Goal: Task Accomplishment & Management: Manage account settings

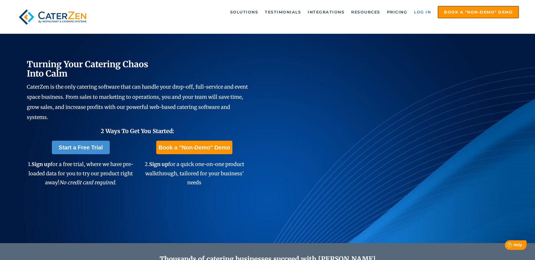
click at [424, 10] on link "Log in" at bounding box center [422, 11] width 23 height 11
click at [422, 10] on link "Log in" at bounding box center [422, 11] width 23 height 11
click at [425, 15] on link "Log in" at bounding box center [422, 11] width 23 height 11
click at [415, 7] on link "Log in" at bounding box center [422, 11] width 23 height 11
click at [417, 8] on link "Log in" at bounding box center [422, 11] width 23 height 11
